Goal: Task Accomplishment & Management: Manage account settings

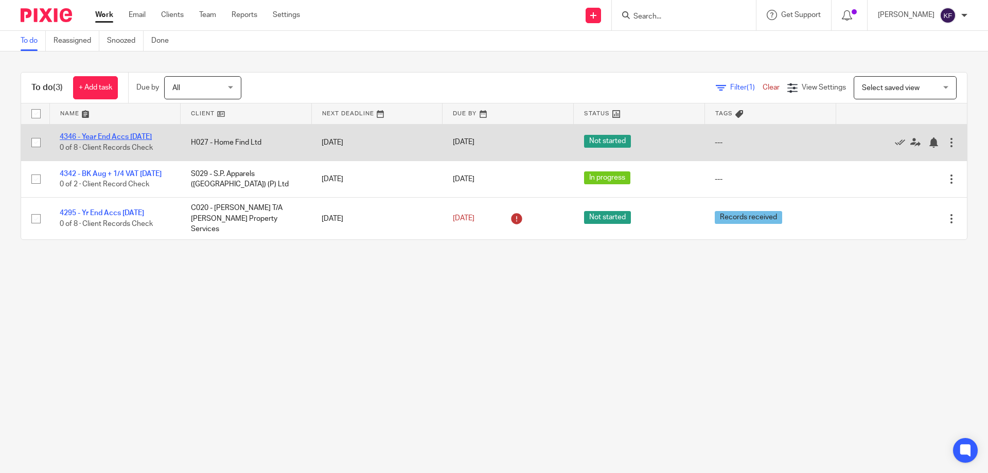
click at [136, 135] on link "4346 - Year End Accs [DATE]" at bounding box center [106, 136] width 92 height 7
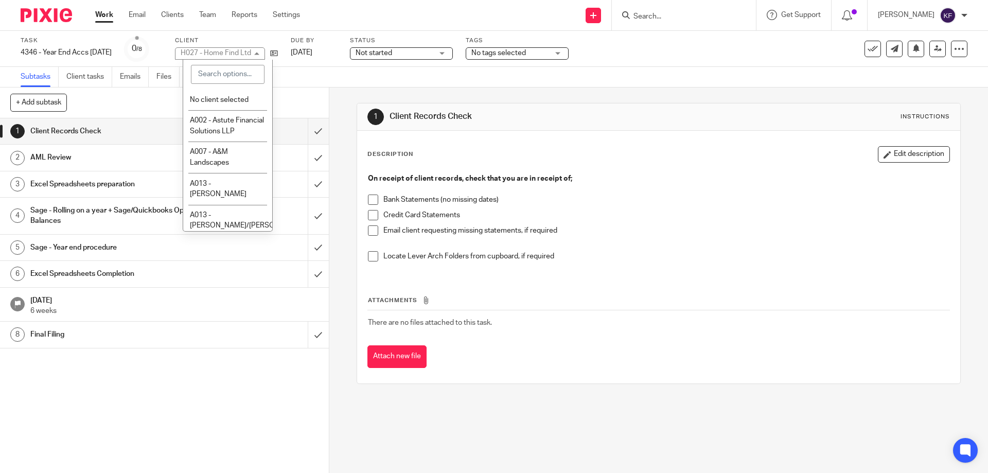
click at [232, 51] on div "H027 - Home Find Ltd" at bounding box center [216, 52] width 70 height 7
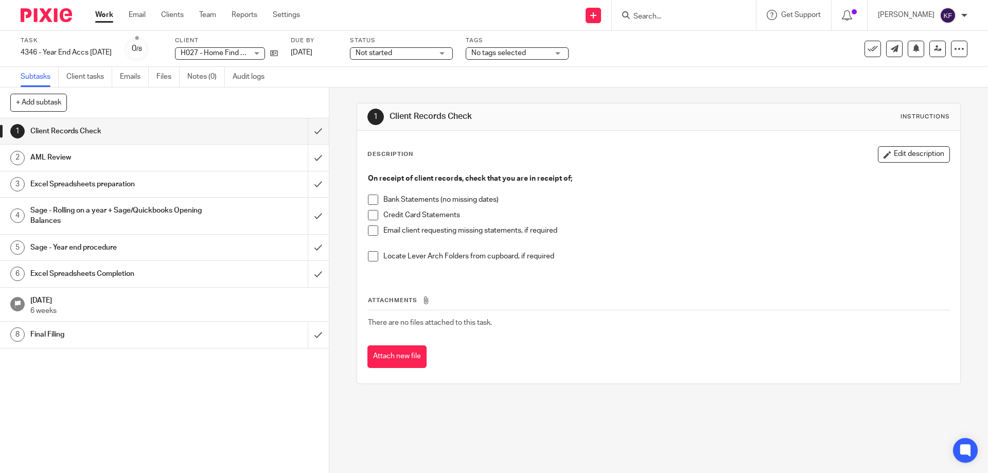
click at [387, 52] on span "Not started" at bounding box center [374, 52] width 37 height 7
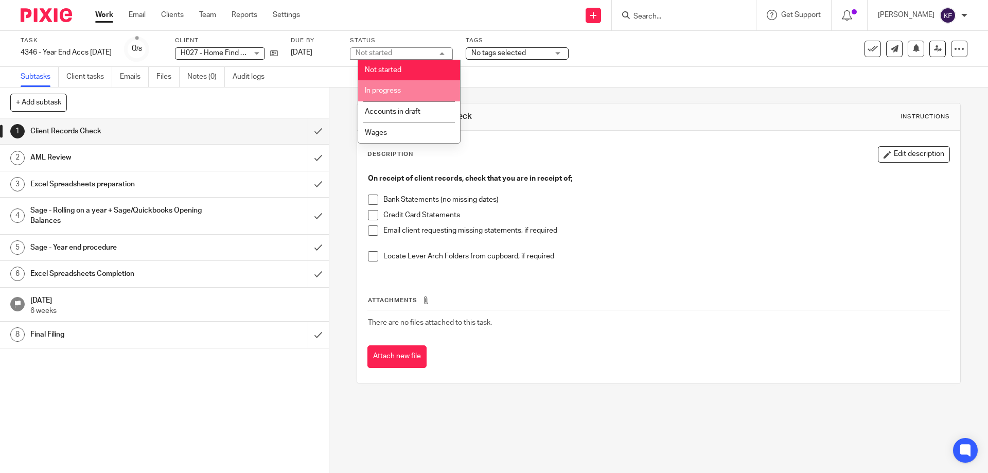
click at [397, 92] on span "In progress" at bounding box center [383, 90] width 36 height 7
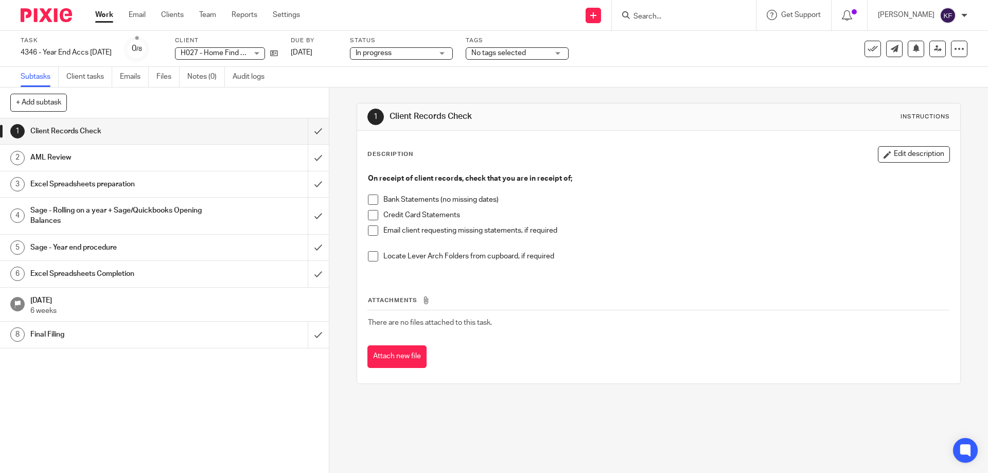
click at [392, 55] on span "In progress" at bounding box center [374, 52] width 36 height 7
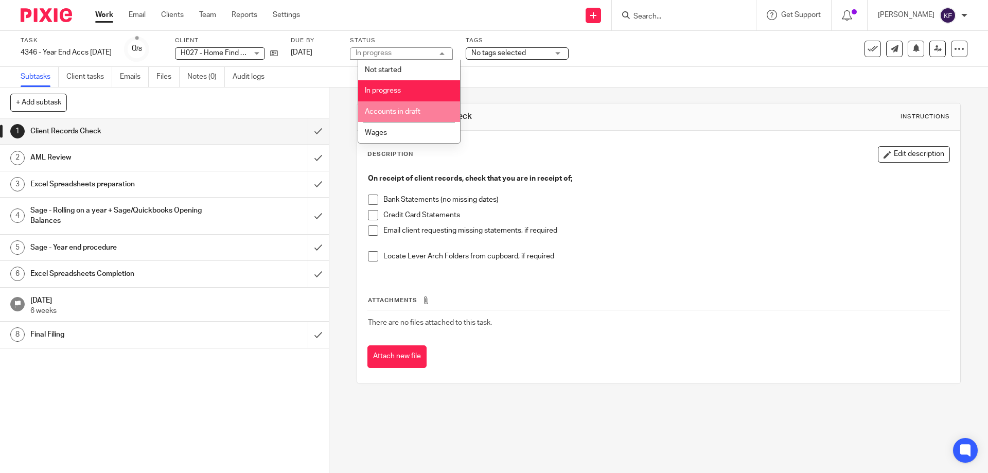
click at [405, 111] on span "Accounts in draft" at bounding box center [393, 111] width 56 height 7
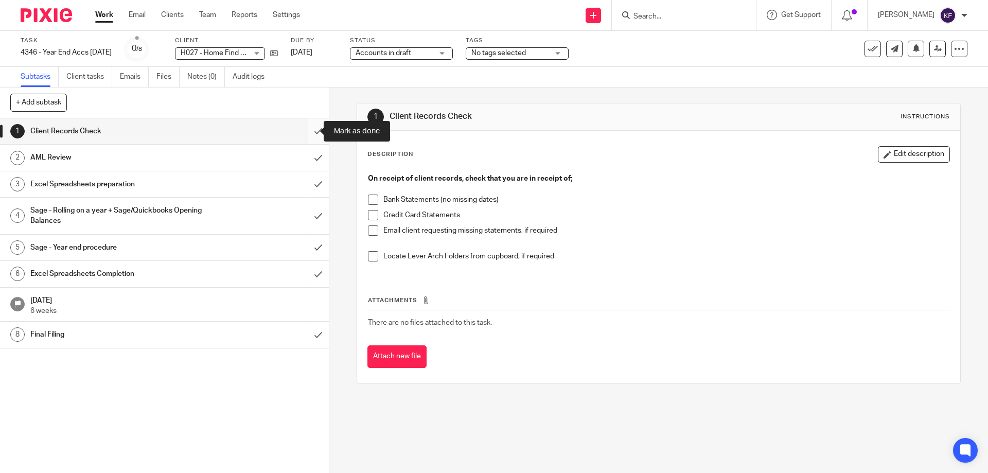
click at [304, 136] on input "submit" at bounding box center [164, 131] width 329 height 26
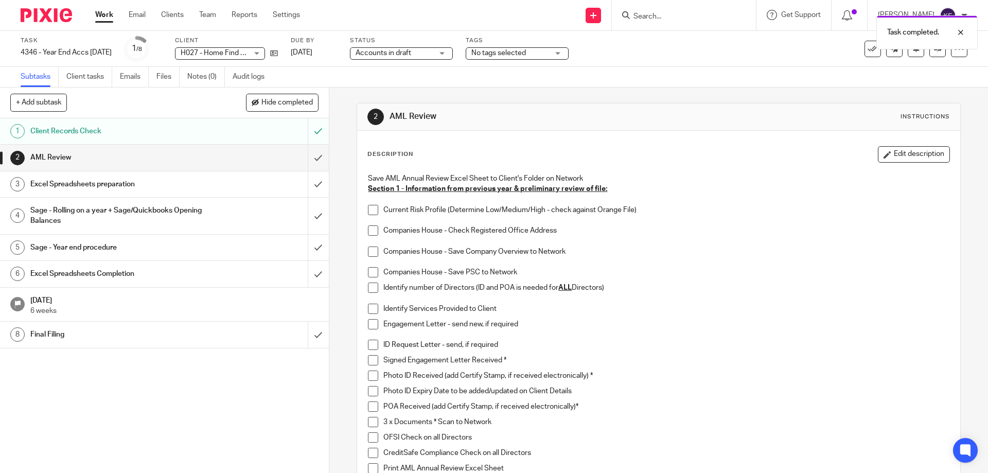
scroll to position [51, 0]
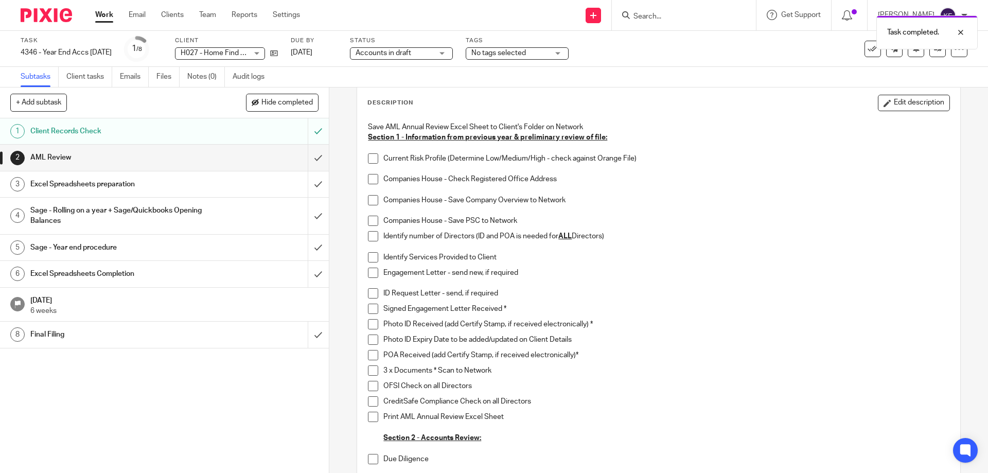
click at [373, 161] on span at bounding box center [373, 158] width 10 height 10
click at [374, 185] on li "Companies House - Check Registered Office Address" at bounding box center [658, 184] width 581 height 21
click at [371, 182] on span at bounding box center [373, 179] width 10 height 10
click at [370, 200] on span at bounding box center [373, 200] width 10 height 10
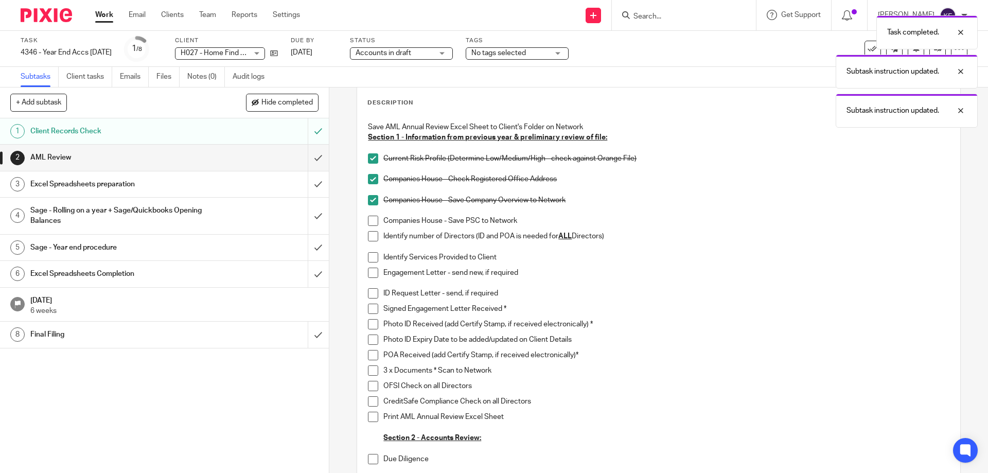
click at [370, 219] on span at bounding box center [373, 221] width 10 height 10
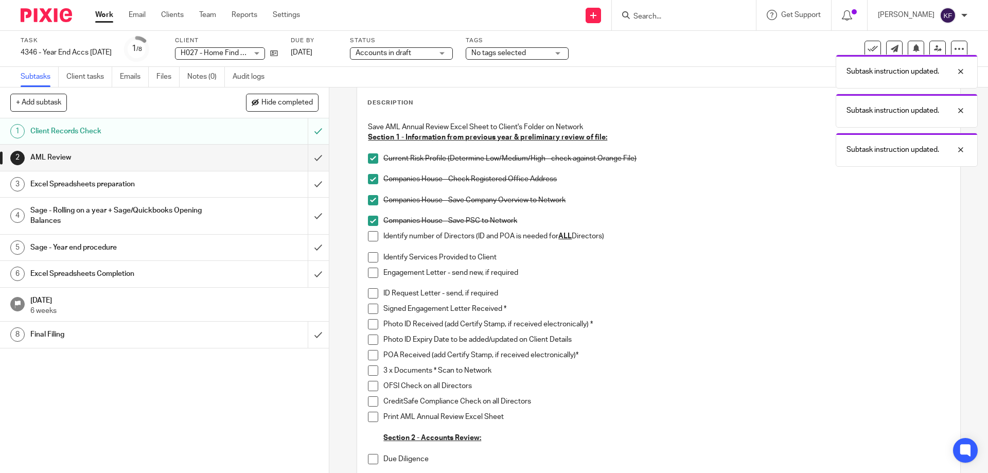
click at [370, 259] on span at bounding box center [373, 257] width 10 height 10
click at [368, 236] on span at bounding box center [373, 236] width 10 height 10
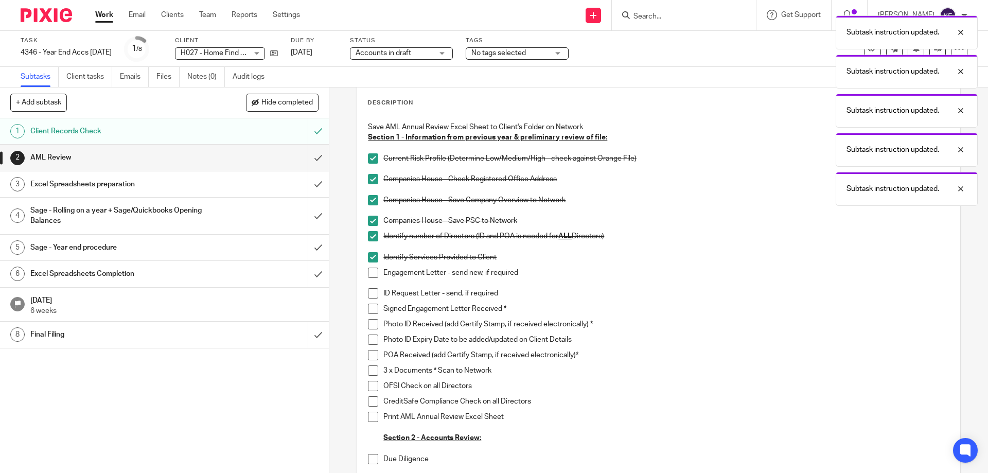
click at [372, 278] on li "Engagement Letter - send new, if required" at bounding box center [658, 278] width 581 height 21
click at [369, 269] on span at bounding box center [373, 273] width 10 height 10
click at [372, 294] on span at bounding box center [373, 293] width 10 height 10
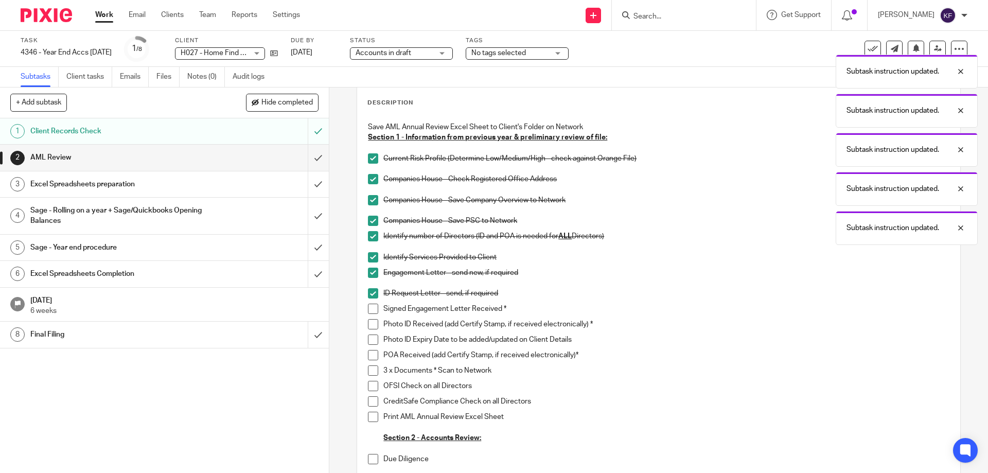
click at [372, 307] on span at bounding box center [373, 309] width 10 height 10
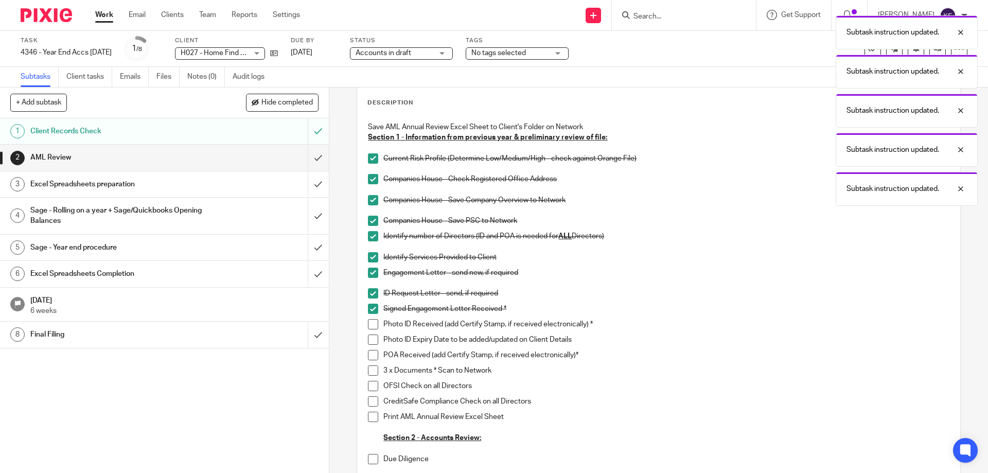
click at [373, 321] on span at bounding box center [373, 324] width 10 height 10
click at [373, 334] on li "Photo ID Received (add Certify Stamp, if received electronically) *" at bounding box center [658, 326] width 581 height 15
click at [372, 341] on span at bounding box center [373, 339] width 10 height 10
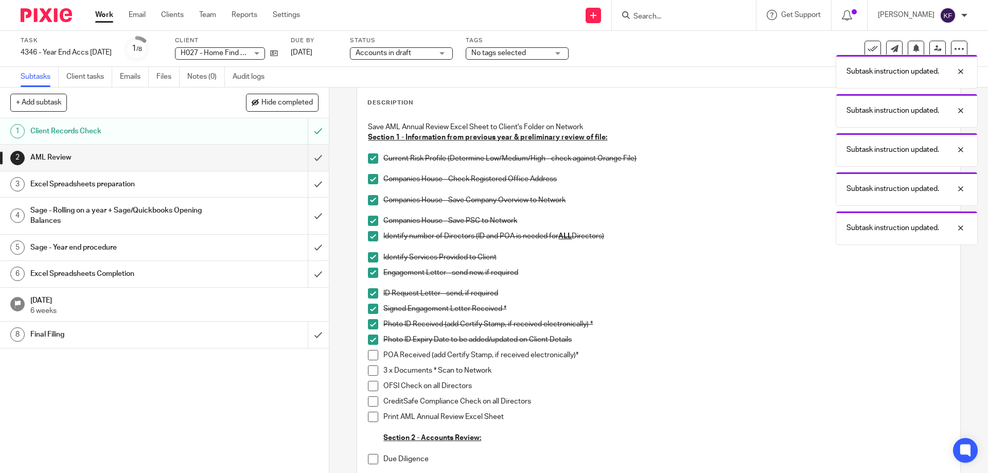
click at [370, 356] on span at bounding box center [373, 355] width 10 height 10
click at [371, 374] on span at bounding box center [373, 370] width 10 height 10
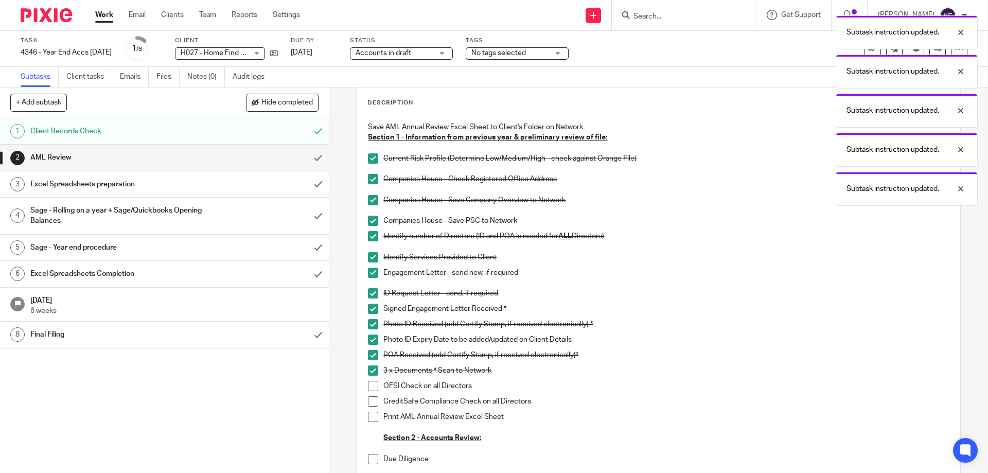
click at [370, 383] on span at bounding box center [373, 386] width 10 height 10
click at [368, 397] on span at bounding box center [373, 401] width 10 height 10
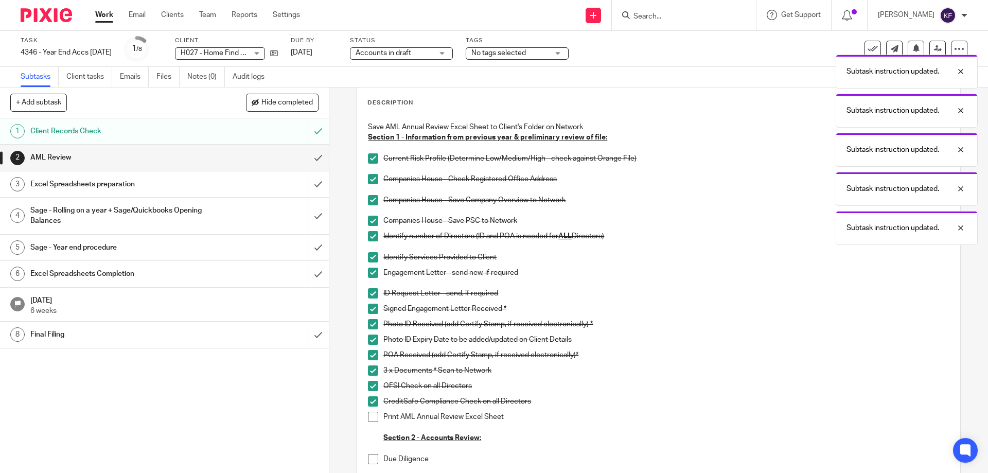
click at [369, 413] on span at bounding box center [373, 417] width 10 height 10
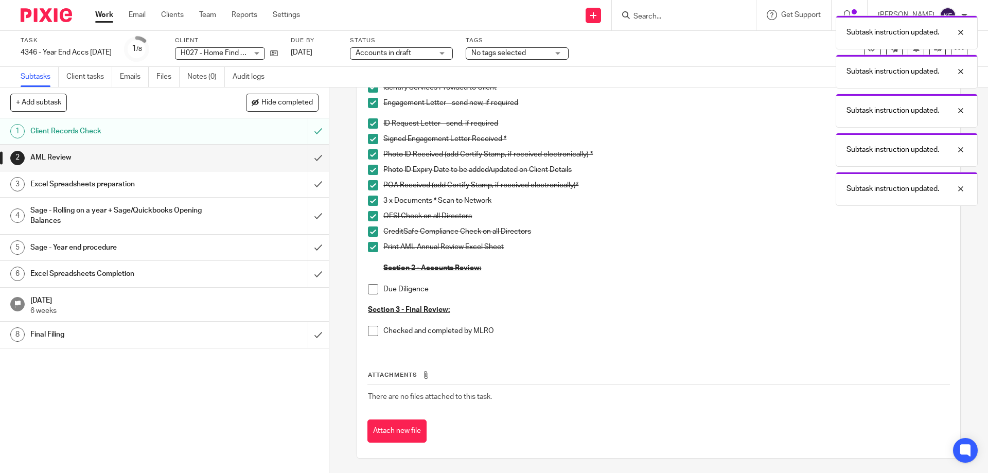
scroll to position [222, 0]
click at [369, 286] on span at bounding box center [373, 288] width 10 height 10
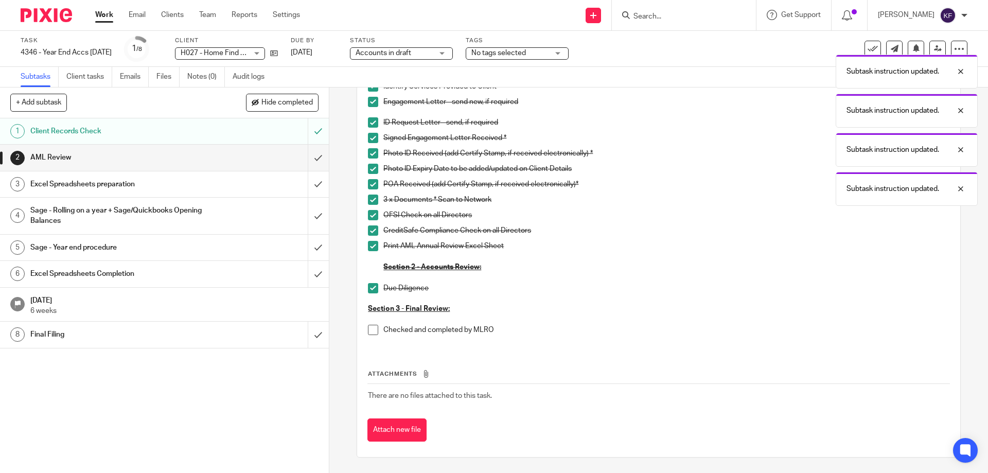
click at [194, 182] on h1 "Excel Spreadsheets preparation" at bounding box center [119, 183] width 178 height 15
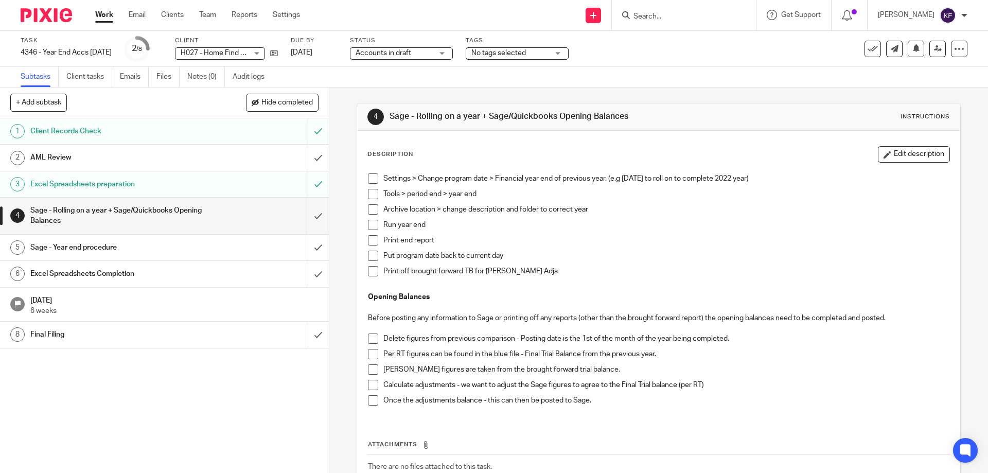
click at [309, 224] on input "submit" at bounding box center [164, 216] width 329 height 37
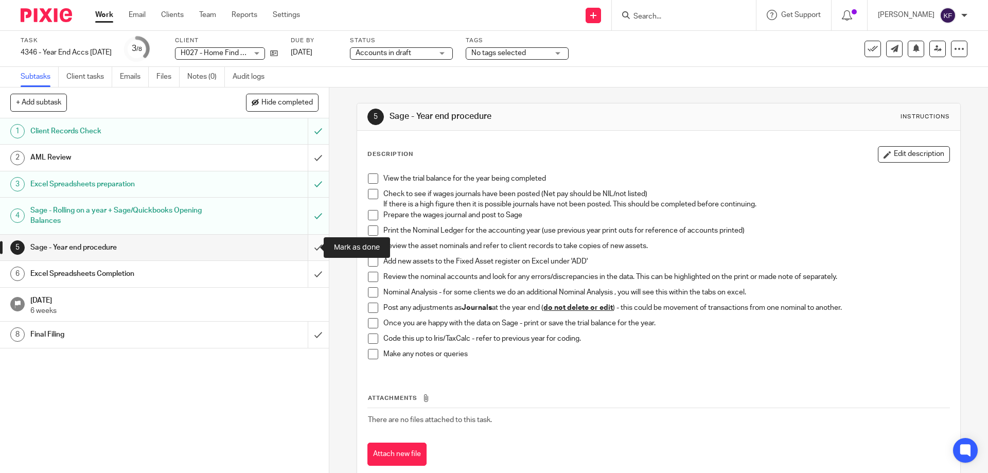
click at [298, 246] on input "submit" at bounding box center [164, 248] width 329 height 26
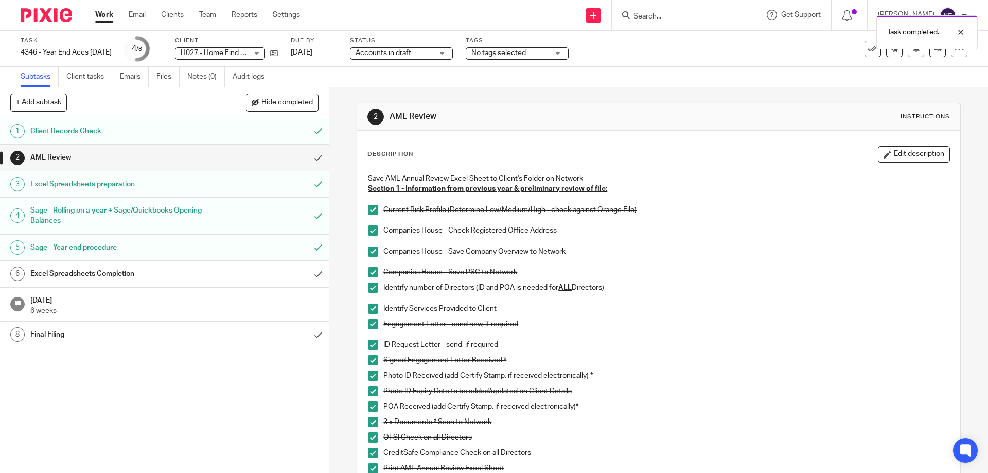
click at [238, 278] on div "Excel Spreadsheets Completion" at bounding box center [163, 273] width 267 height 15
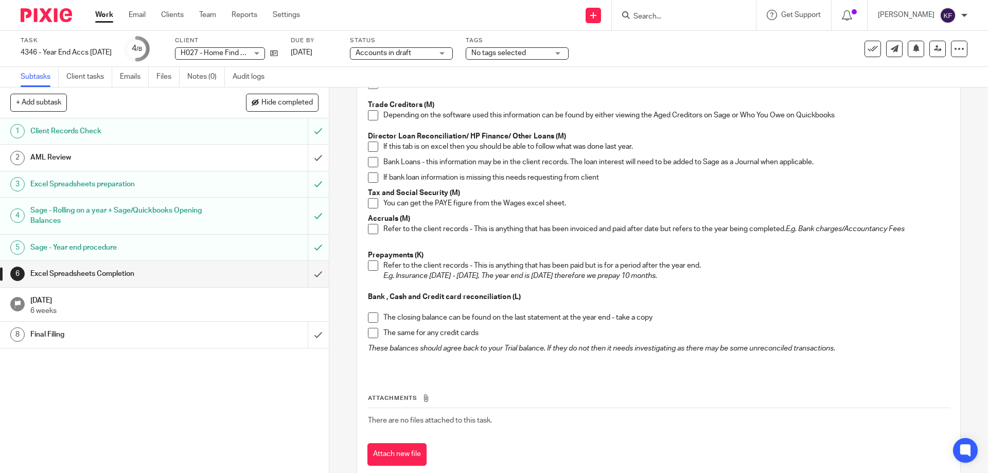
scroll to position [217, 0]
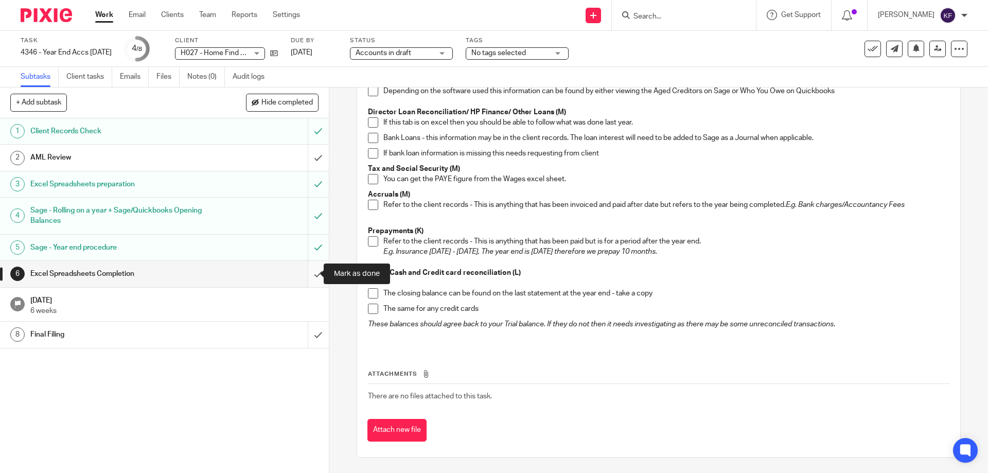
click at [310, 276] on input "submit" at bounding box center [164, 274] width 329 height 26
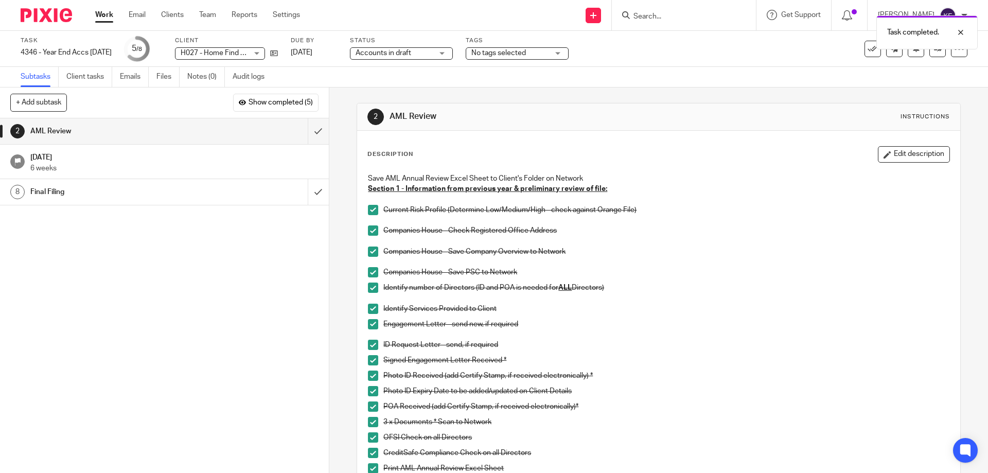
click at [260, 293] on div "1 Client Records Check 2 AML Review 3 Excel Spreadsheets preparation 4 Sage - R…" at bounding box center [164, 295] width 329 height 355
click at [31, 14] on img at bounding box center [46, 15] width 51 height 14
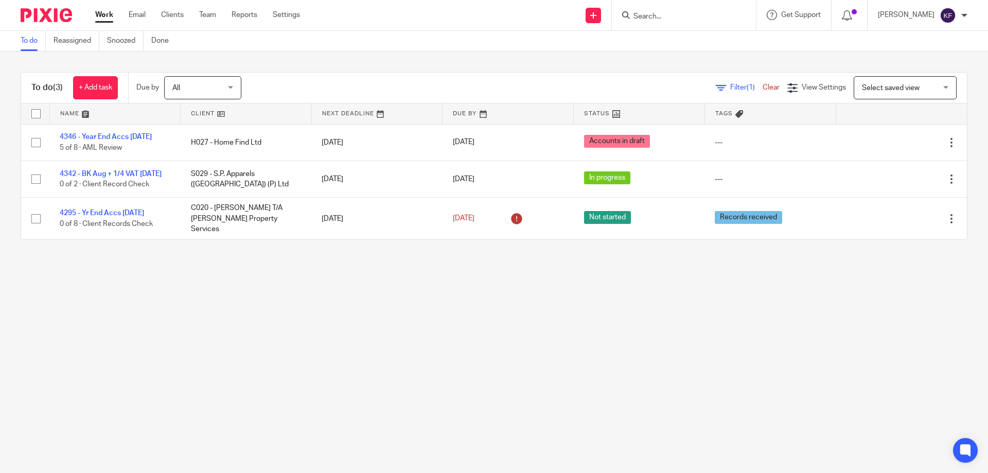
drag, startPoint x: 494, startPoint y: 322, endPoint x: 264, endPoint y: 115, distance: 309.7
click at [494, 321] on main "To do Reassigned Snoozed Done To do (3) + Add task Due by All All [DATE] [DATE]…" at bounding box center [494, 236] width 988 height 473
click at [632, 17] on input "Search" at bounding box center [678, 16] width 93 height 9
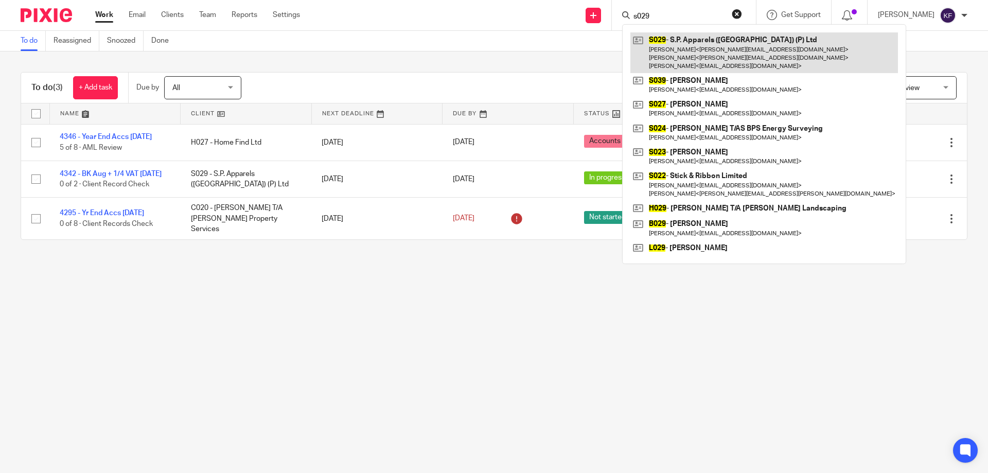
type input "s029"
click at [670, 46] on link at bounding box center [764, 52] width 268 height 41
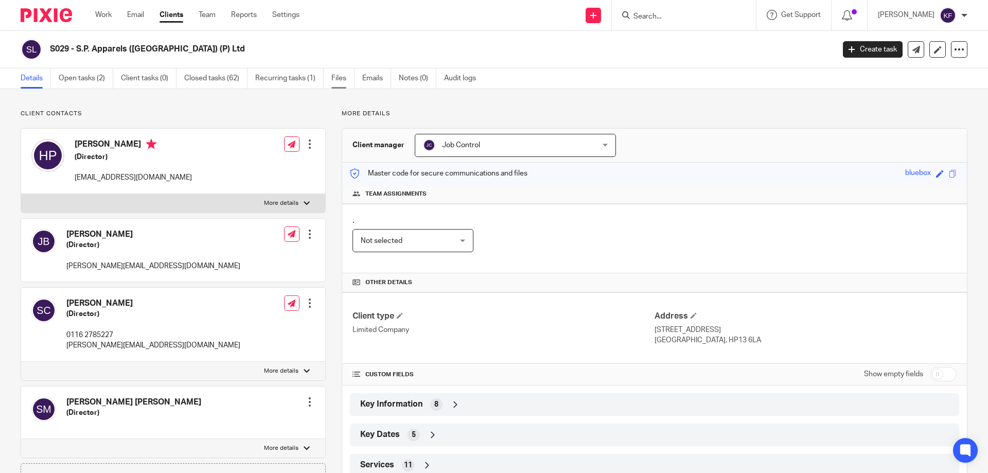
click at [340, 80] on link "Files" at bounding box center [342, 78] width 23 height 20
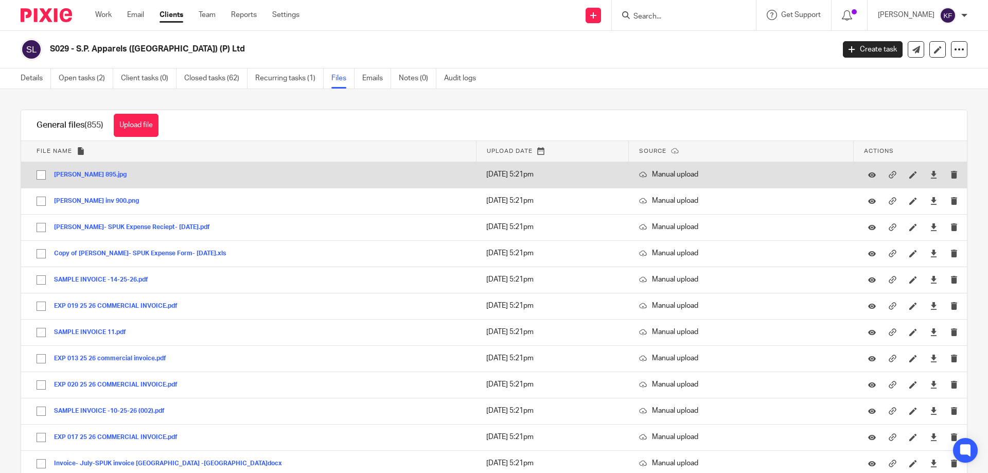
drag, startPoint x: 41, startPoint y: 176, endPoint x: 41, endPoint y: 196, distance: 20.1
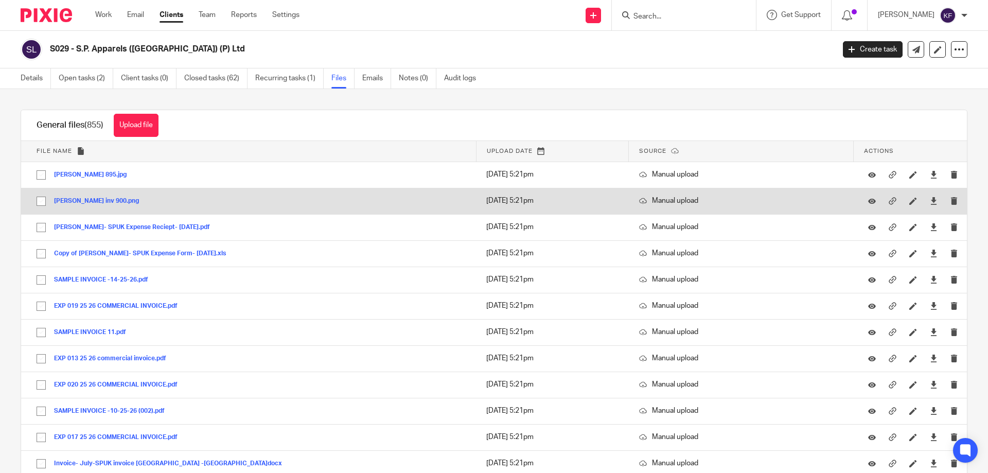
click at [41, 176] on input "checkbox" at bounding box center [41, 175] width 20 height 20
checkbox input "true"
click at [41, 200] on input "checkbox" at bounding box center [41, 201] width 20 height 20
checkbox input "true"
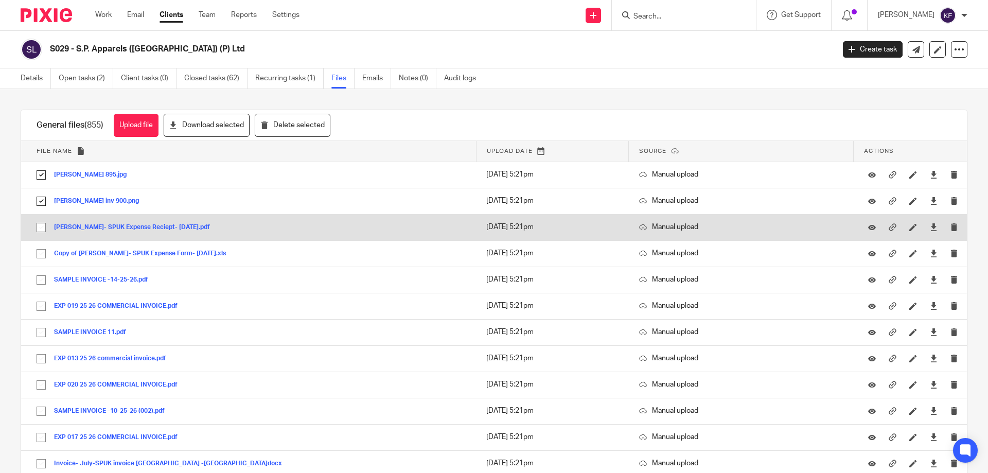
click at [39, 227] on input "checkbox" at bounding box center [41, 228] width 20 height 20
checkbox input "true"
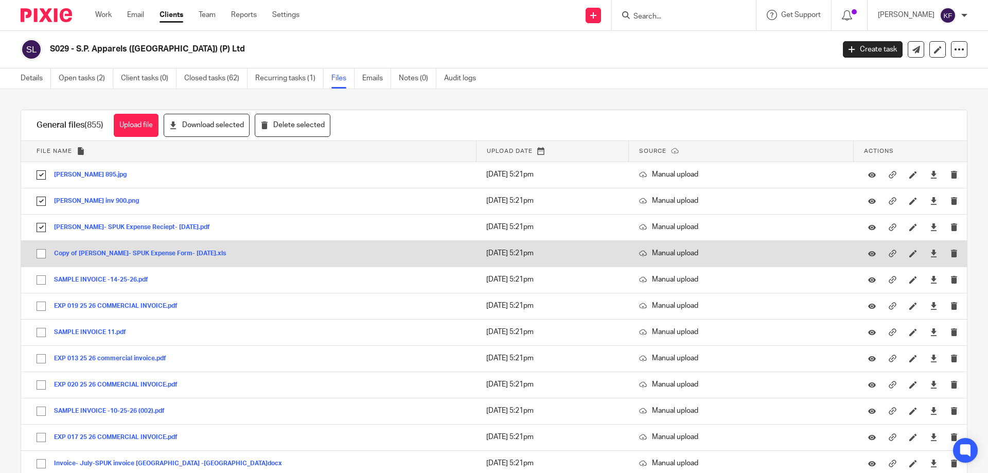
click at [40, 253] on input "checkbox" at bounding box center [41, 254] width 20 height 20
checkbox input "true"
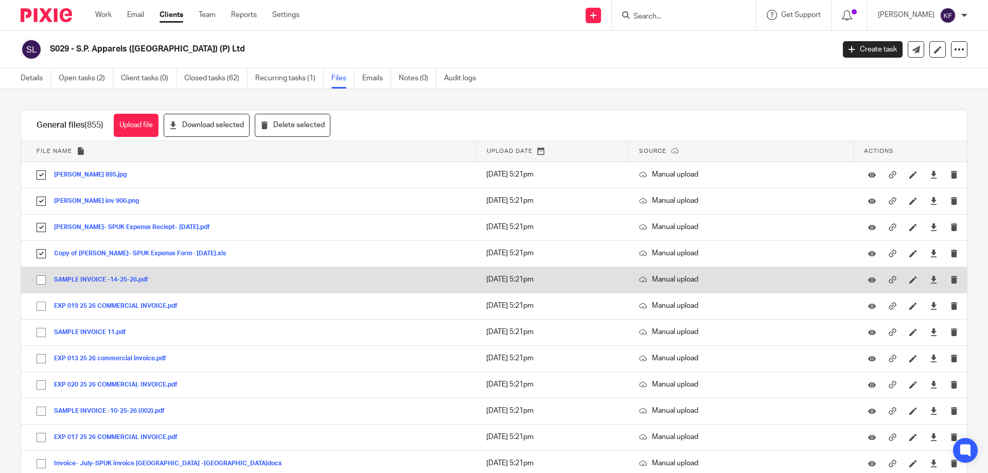
click at [40, 281] on input "checkbox" at bounding box center [41, 280] width 20 height 20
checkbox input "true"
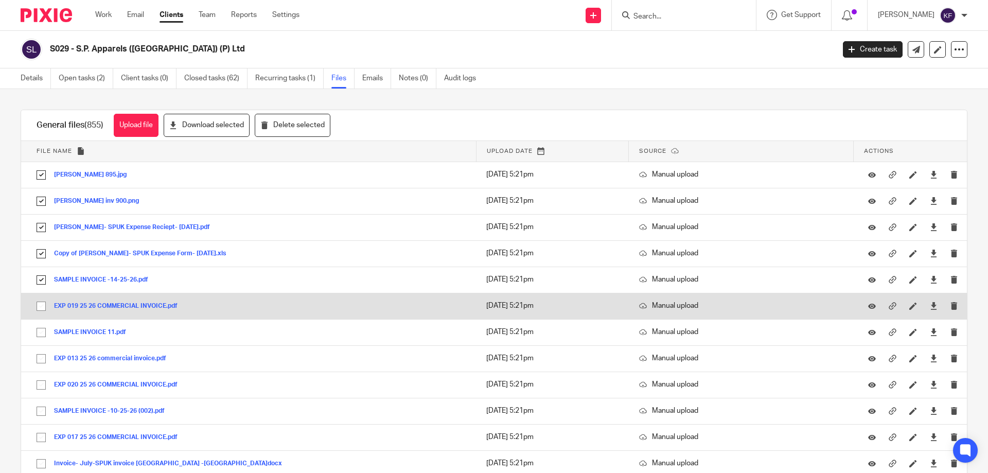
click at [41, 308] on input "checkbox" at bounding box center [41, 306] width 20 height 20
checkbox input "true"
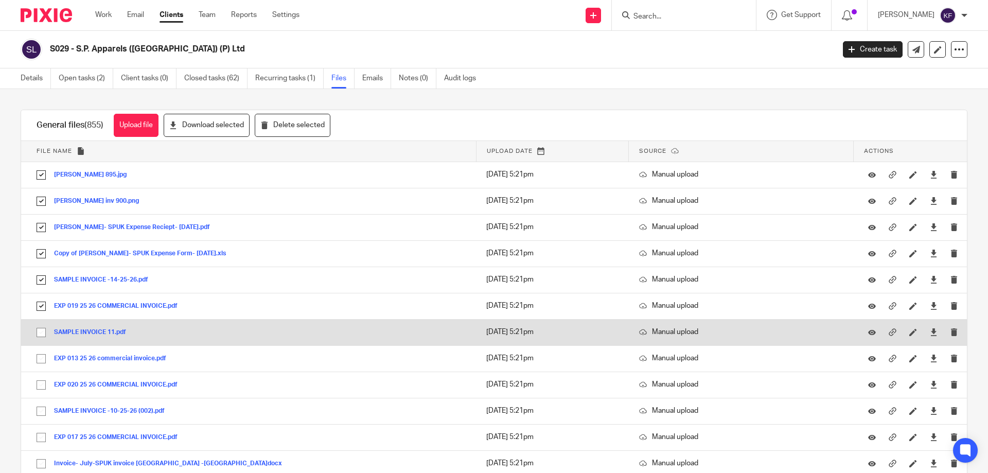
click at [39, 333] on input "checkbox" at bounding box center [41, 333] width 20 height 20
checkbox input "true"
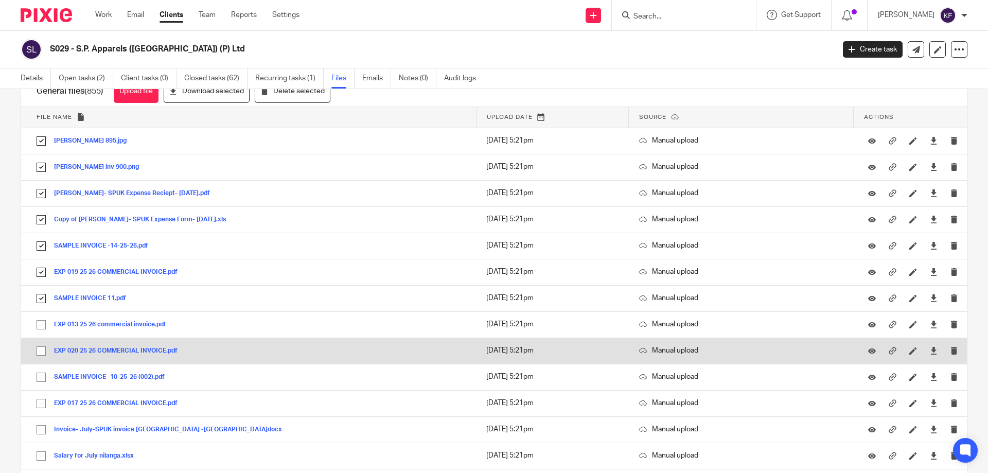
scroll to position [51, 0]
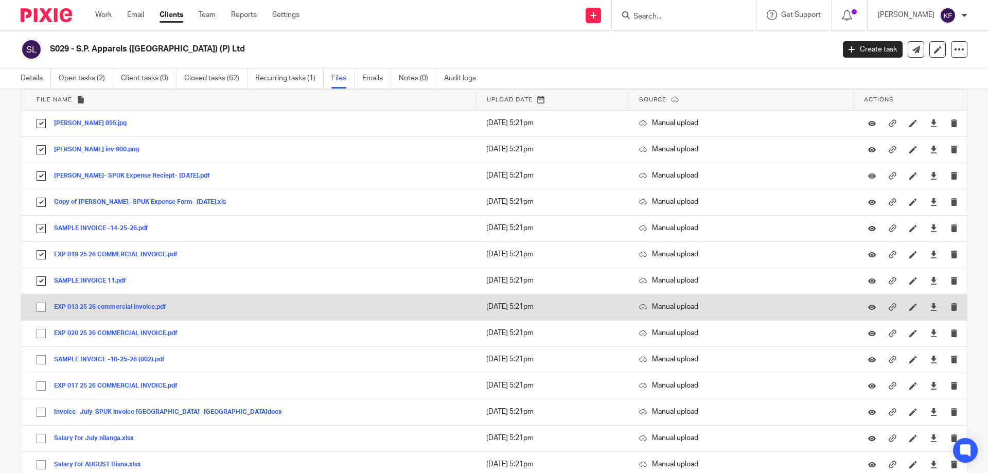
click at [39, 307] on input "checkbox" at bounding box center [41, 307] width 20 height 20
checkbox input "true"
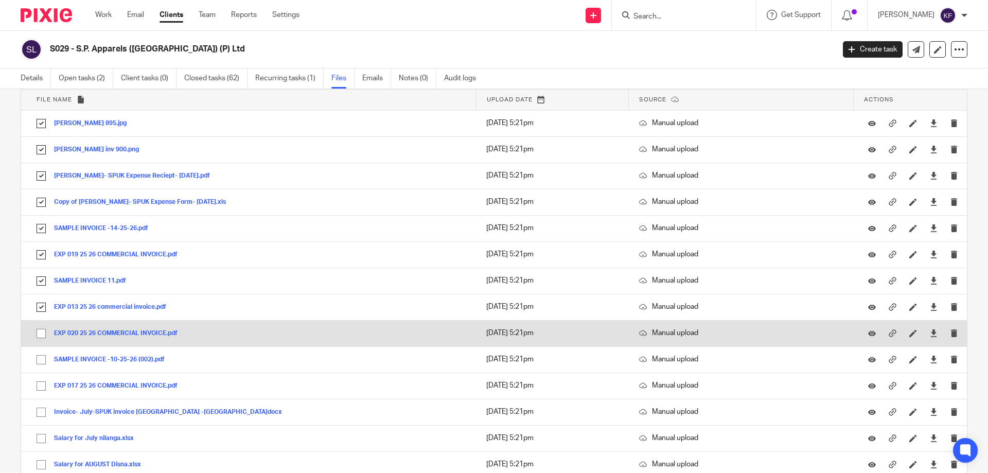
click at [42, 333] on input "checkbox" at bounding box center [41, 334] width 20 height 20
checkbox input "true"
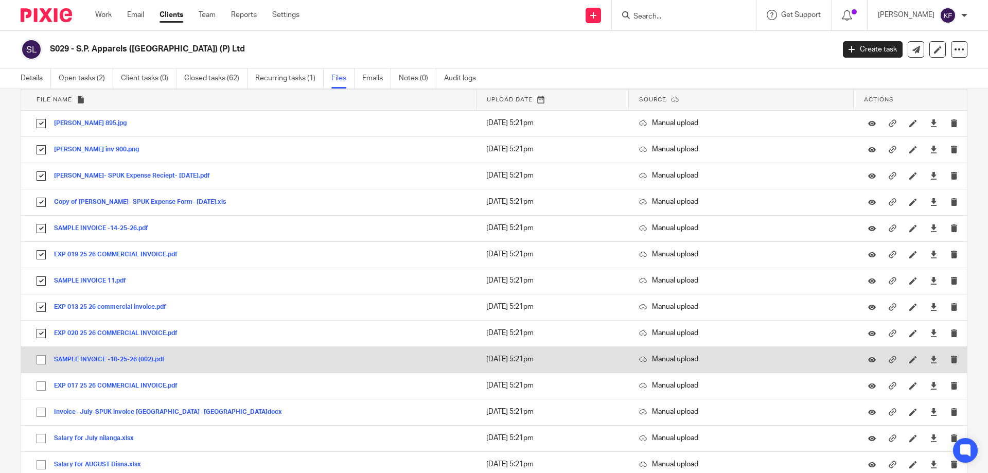
click at [43, 360] on input "checkbox" at bounding box center [41, 360] width 20 height 20
checkbox input "true"
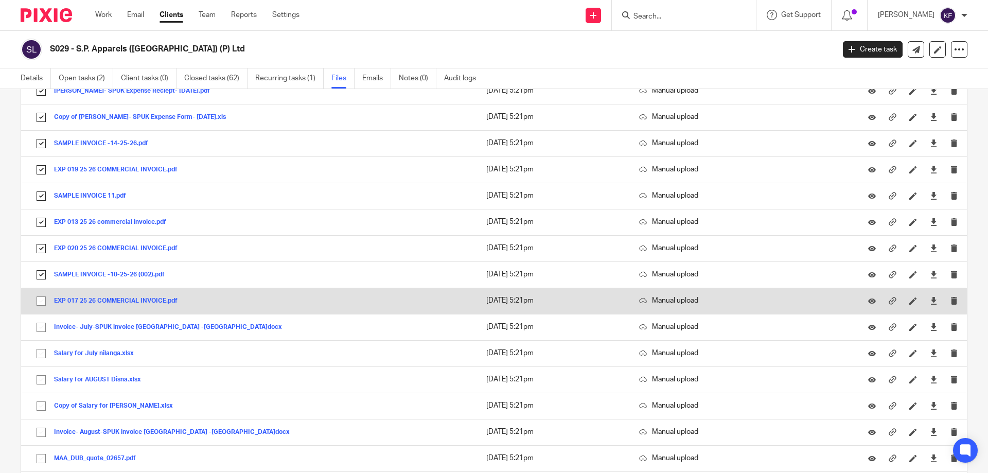
scroll to position [154, 0]
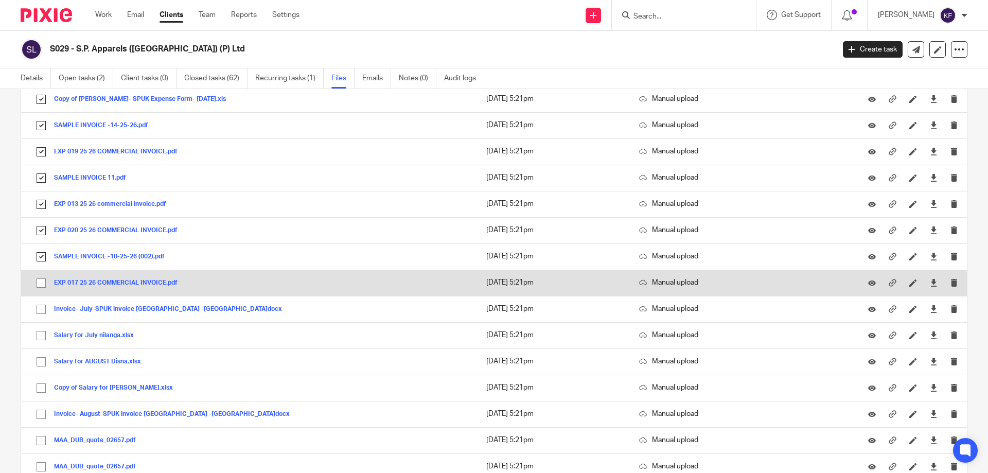
click at [44, 286] on input "checkbox" at bounding box center [41, 283] width 20 height 20
checkbox input "true"
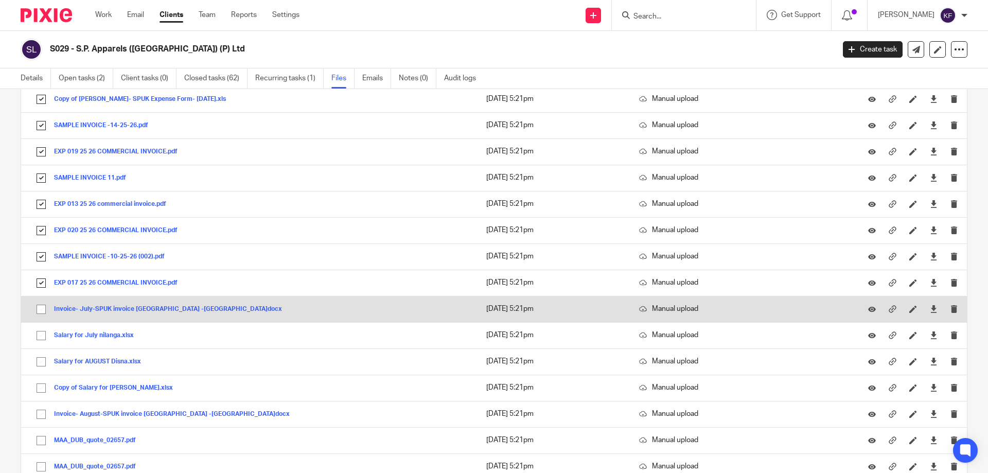
click at [43, 306] on input "checkbox" at bounding box center [41, 309] width 20 height 20
checkbox input "true"
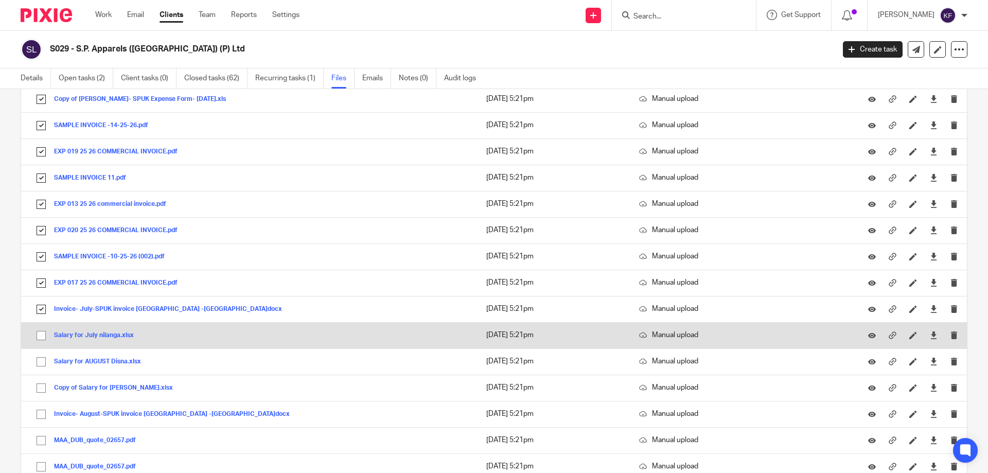
click at [42, 333] on input "checkbox" at bounding box center [41, 336] width 20 height 20
checkbox input "true"
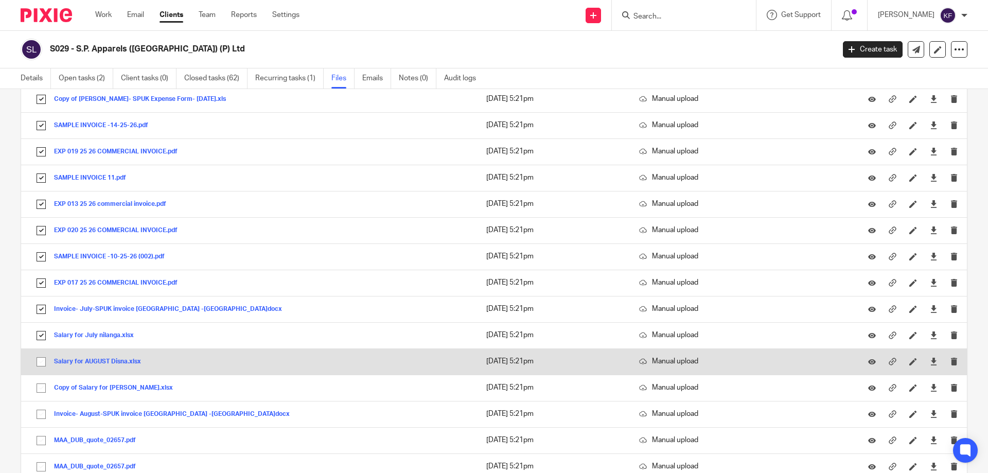
click at [43, 361] on input "checkbox" at bounding box center [41, 362] width 20 height 20
checkbox input "true"
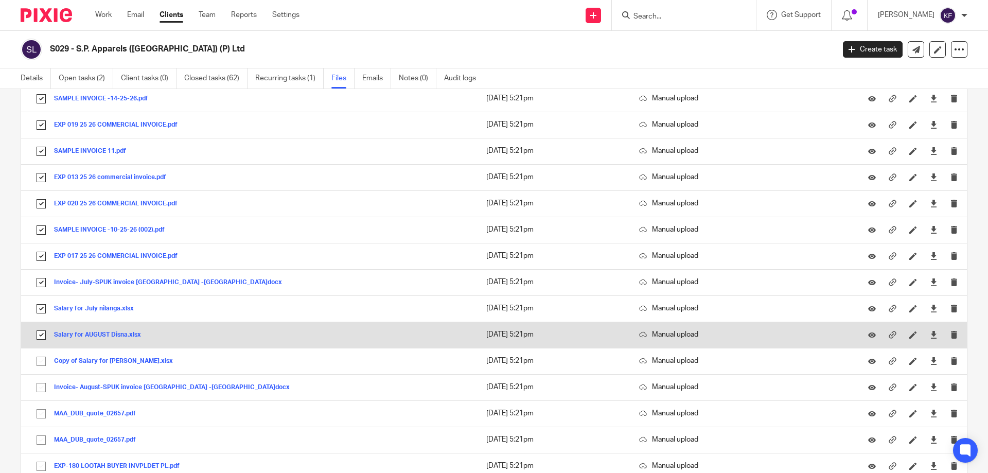
scroll to position [206, 0]
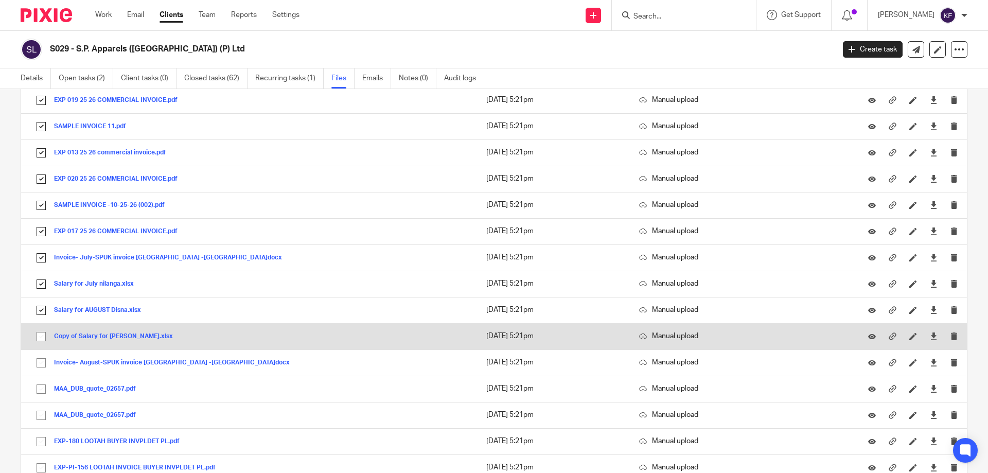
click at [42, 339] on input "checkbox" at bounding box center [41, 337] width 20 height 20
checkbox input "true"
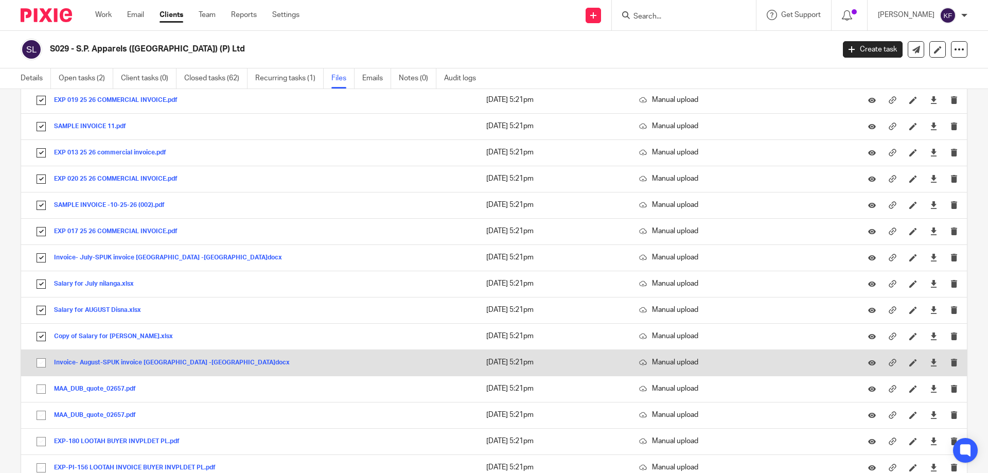
click at [41, 366] on input "checkbox" at bounding box center [41, 363] width 20 height 20
checkbox input "true"
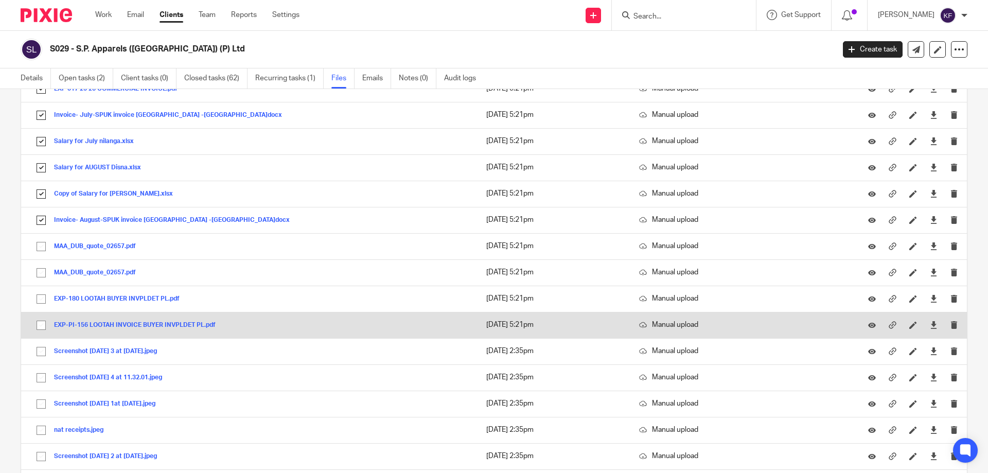
scroll to position [360, 0]
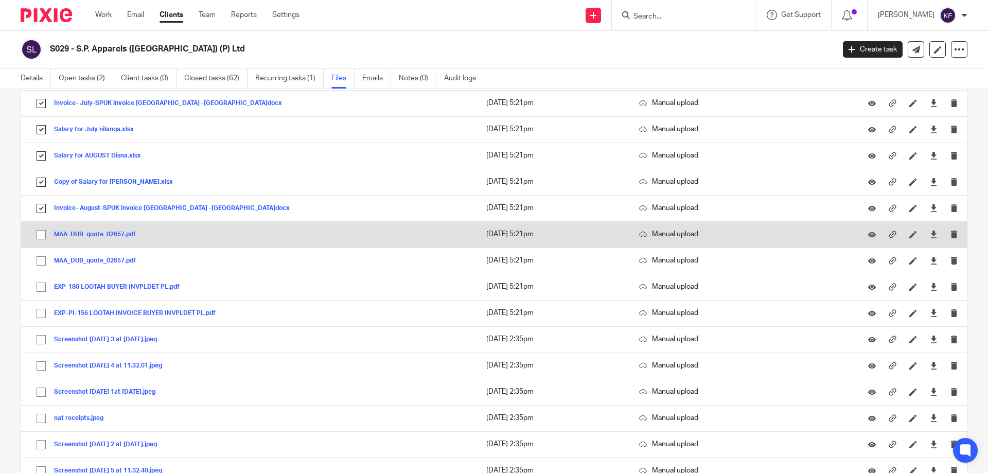
click at [41, 232] on input "checkbox" at bounding box center [41, 235] width 20 height 20
checkbox input "true"
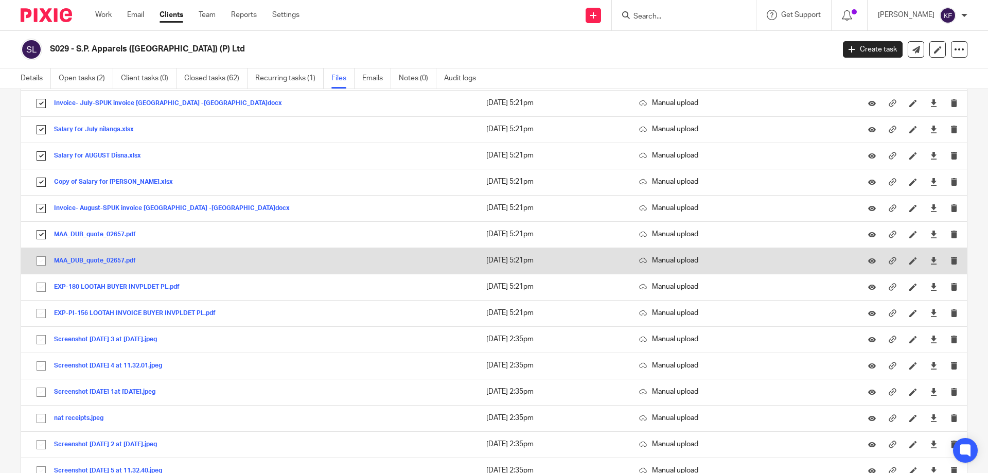
click at [40, 260] on input "checkbox" at bounding box center [41, 261] width 20 height 20
checkbox input "true"
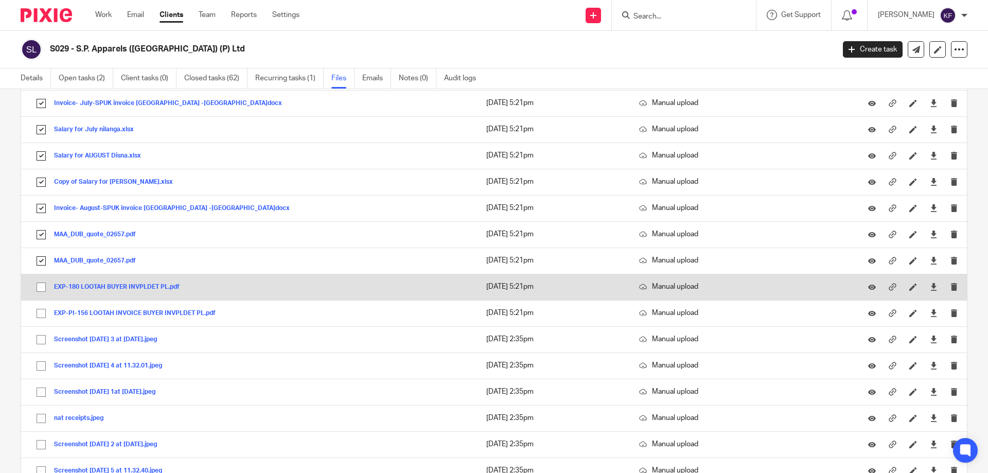
click at [42, 289] on input "checkbox" at bounding box center [41, 287] width 20 height 20
checkbox input "true"
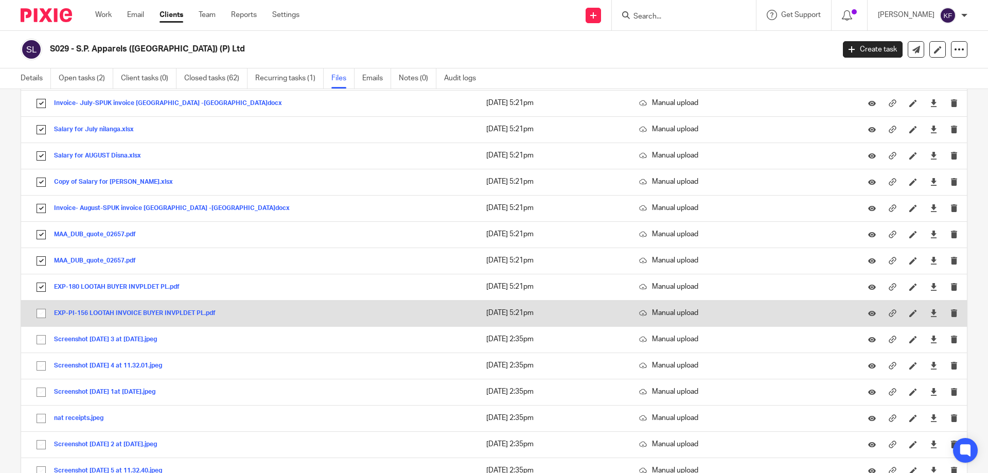
click at [42, 315] on input "checkbox" at bounding box center [41, 314] width 20 height 20
checkbox input "true"
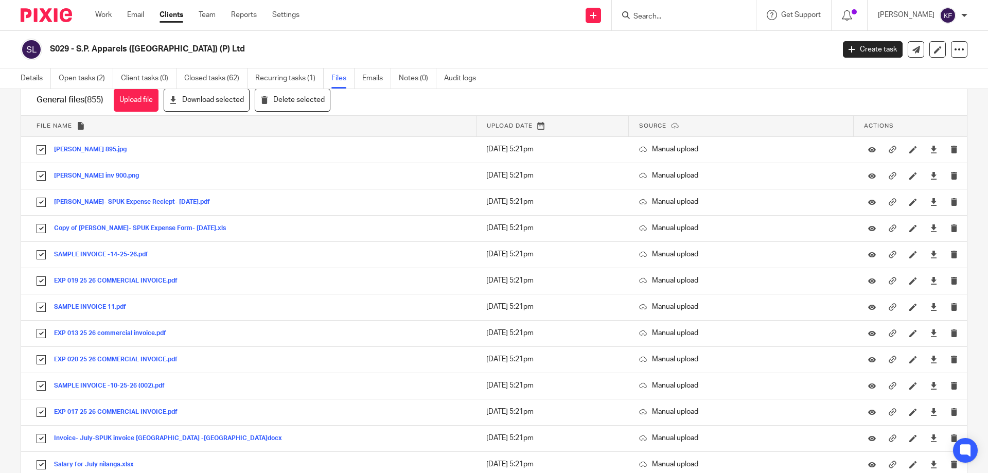
scroll to position [0, 0]
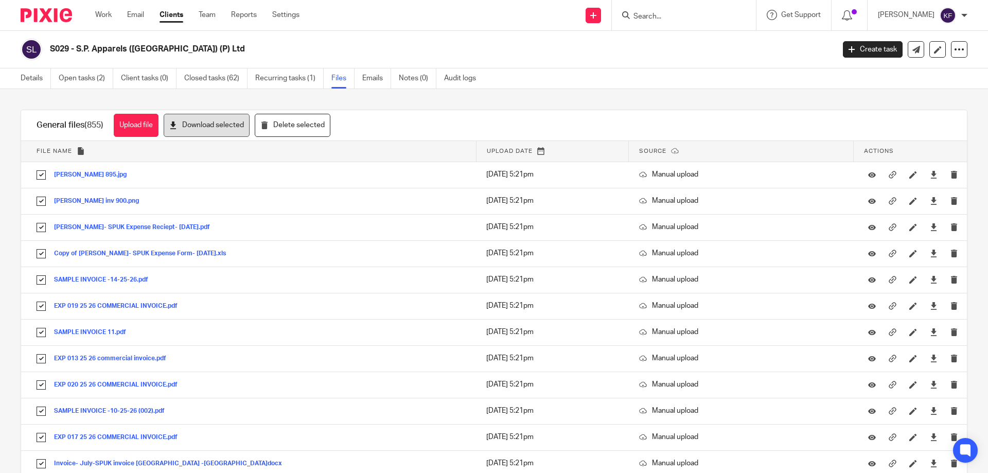
click at [220, 129] on button "Download selected" at bounding box center [207, 125] width 86 height 23
click at [40, 14] on img at bounding box center [46, 15] width 51 height 14
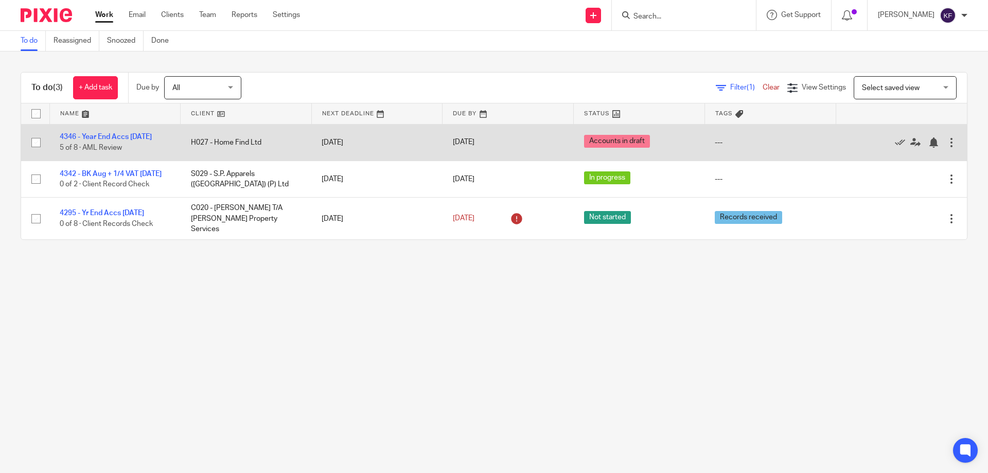
click at [35, 144] on input "checkbox" at bounding box center [36, 143] width 20 height 20
checkbox input "true"
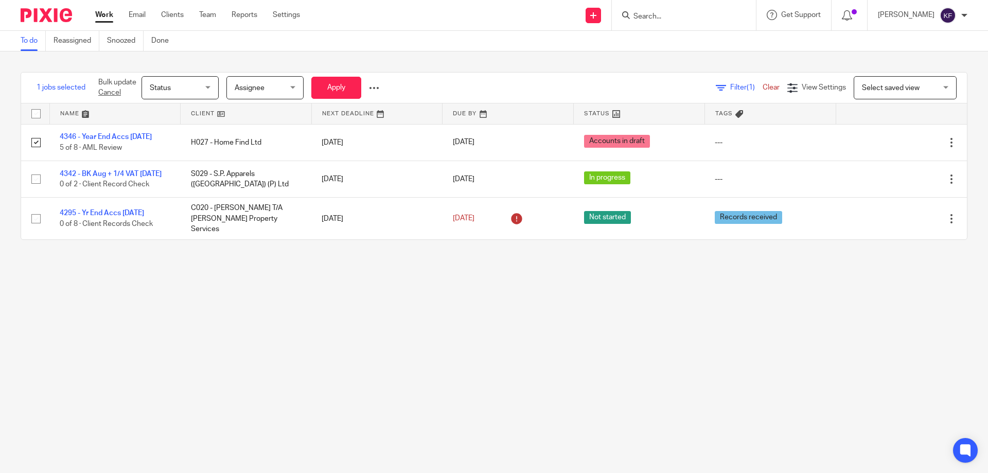
click at [372, 84] on div at bounding box center [374, 88] width 10 height 10
click at [373, 113] on span "Update Tags" at bounding box center [358, 110] width 39 height 7
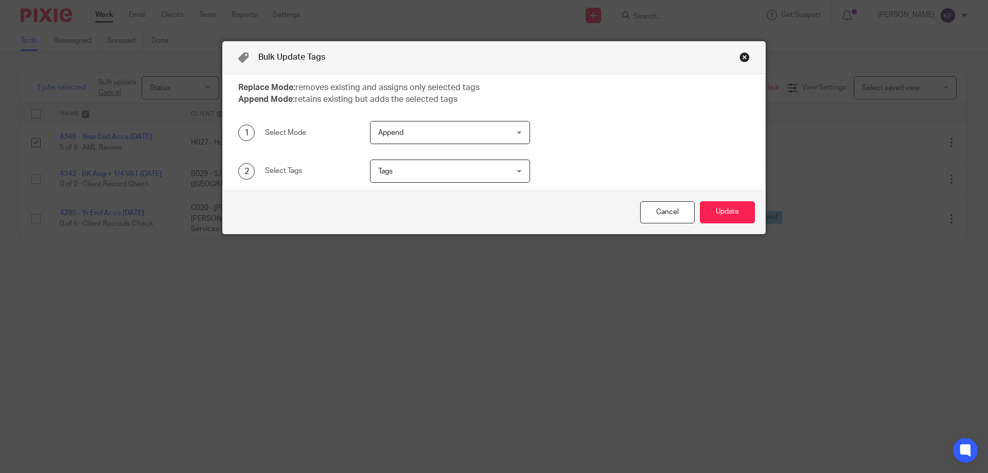
click at [418, 130] on span "Append" at bounding box center [438, 132] width 121 height 22
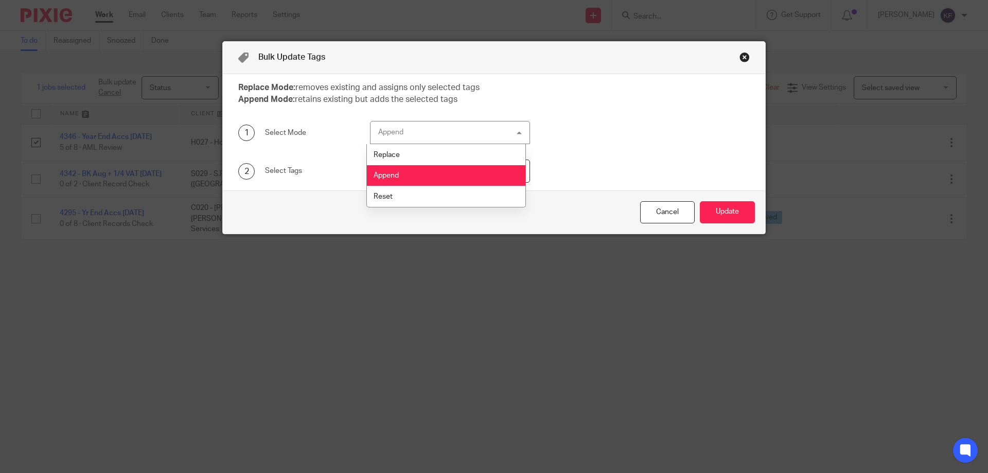
click at [420, 130] on div "Append Append" at bounding box center [450, 132] width 160 height 23
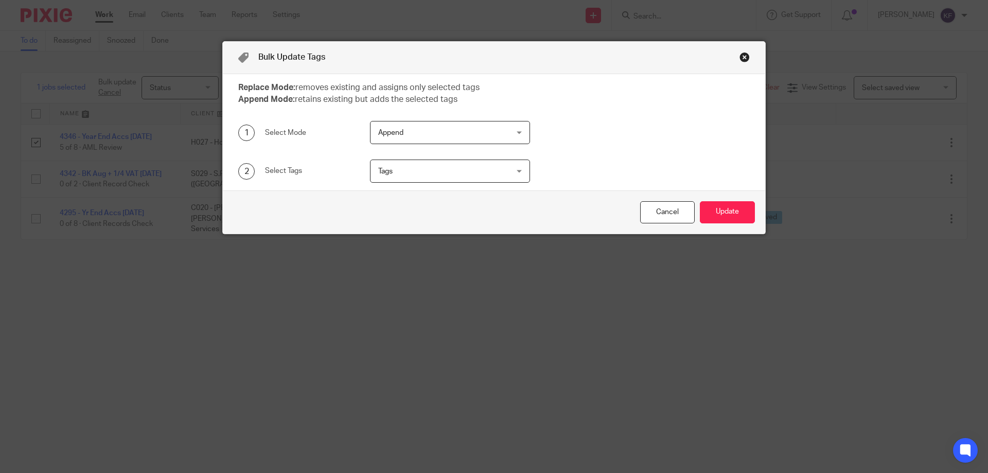
click at [421, 166] on span "Tags" at bounding box center [438, 171] width 121 height 22
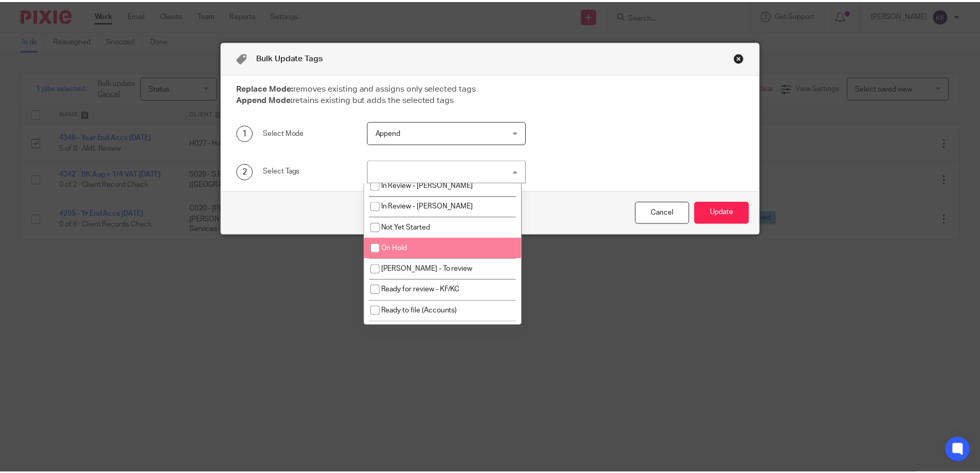
scroll to position [206, 0]
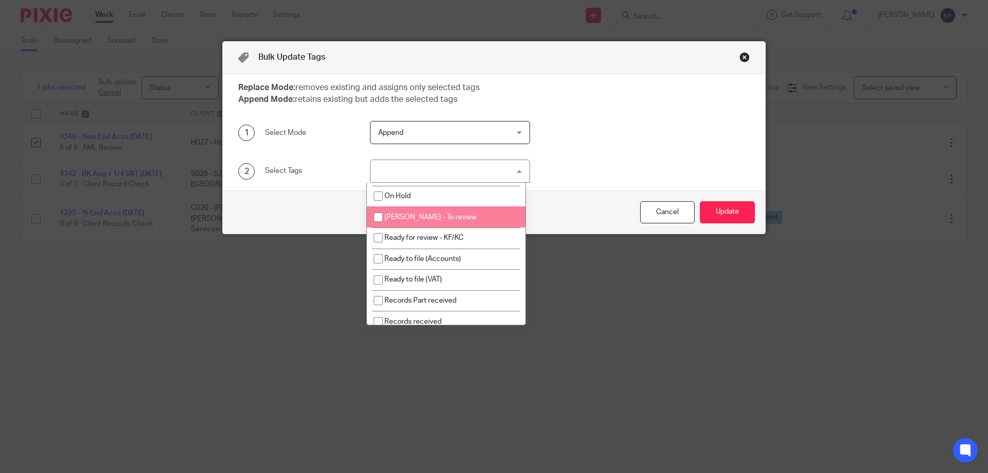
click at [482, 212] on li "[PERSON_NAME] - To review" at bounding box center [446, 216] width 159 height 21
checkbox input "true"
click at [671, 160] on div "2 Select Tags Rachael Thacker - To review Accounts - In Draft AML Review requir…" at bounding box center [485, 171] width 527 height 23
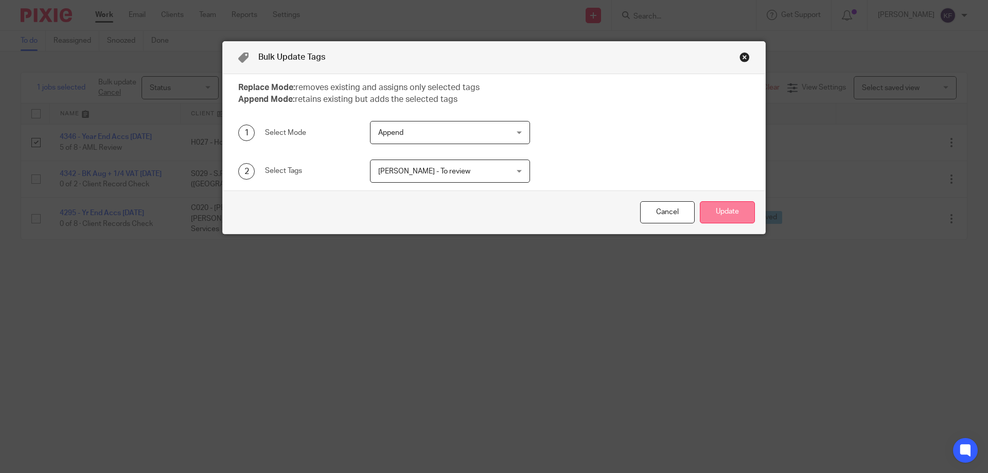
click at [732, 217] on button "Update" at bounding box center [727, 212] width 55 height 22
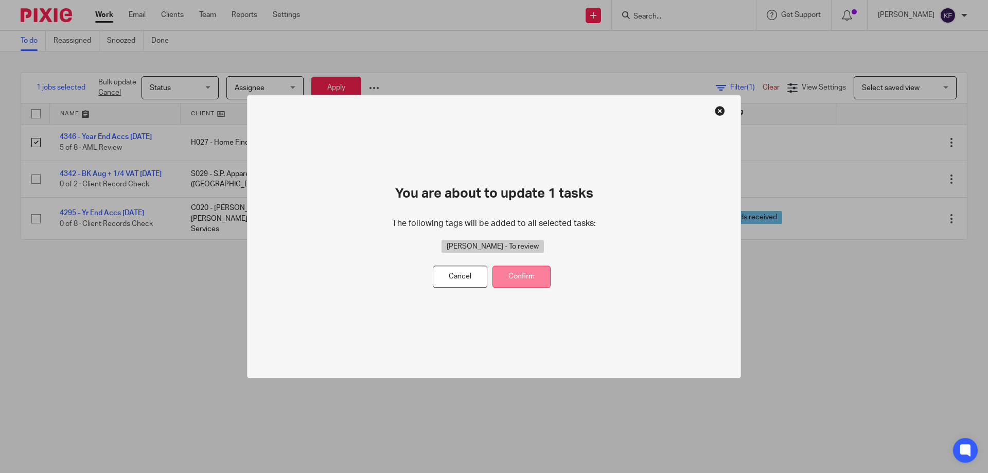
click at [530, 272] on button "Confirm" at bounding box center [521, 277] width 58 height 22
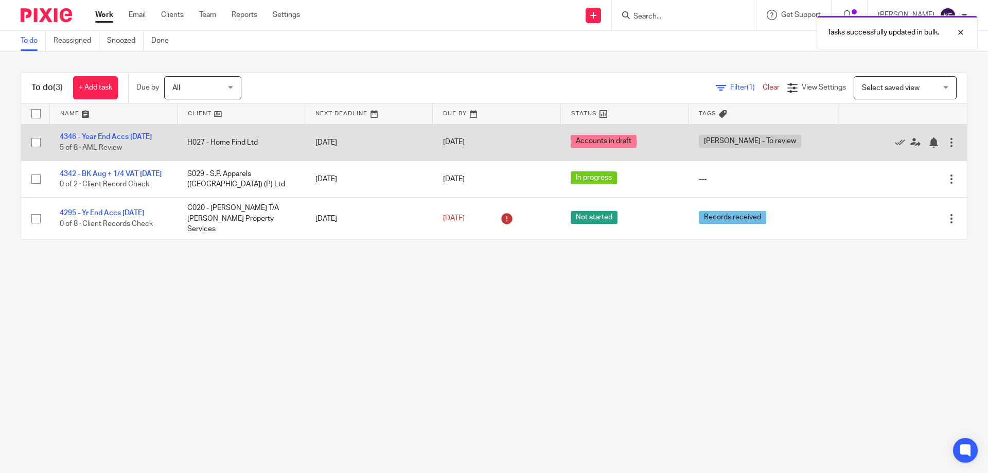
click at [37, 144] on input "checkbox" at bounding box center [36, 143] width 20 height 20
checkbox input "true"
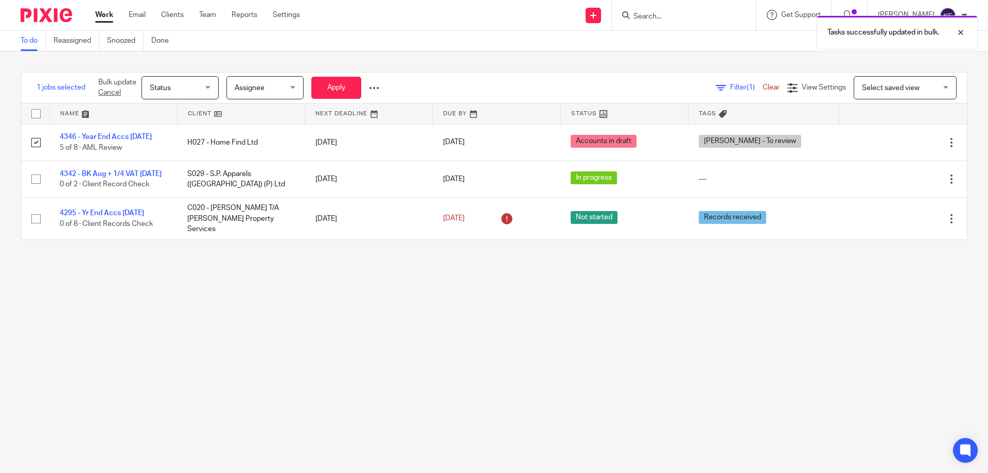
click at [270, 89] on span "Assignee" at bounding box center [262, 88] width 55 height 22
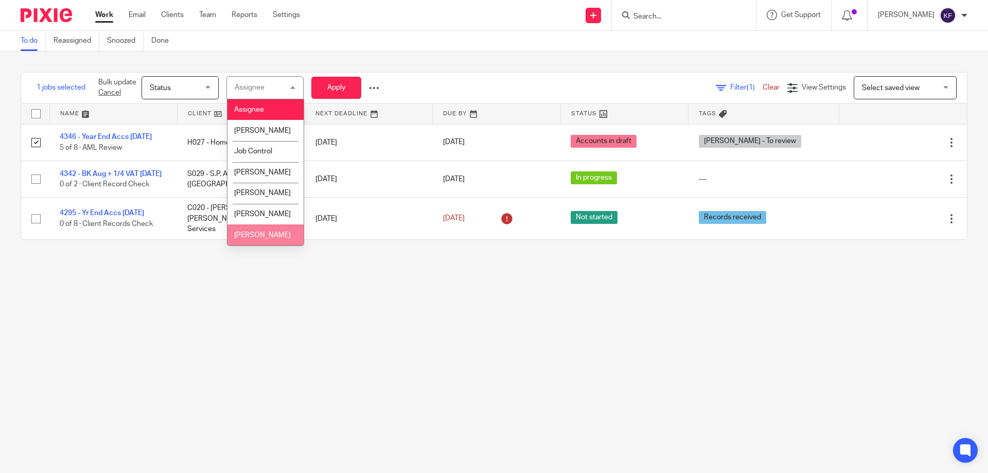
click at [265, 239] on li "[PERSON_NAME]" at bounding box center [265, 234] width 76 height 21
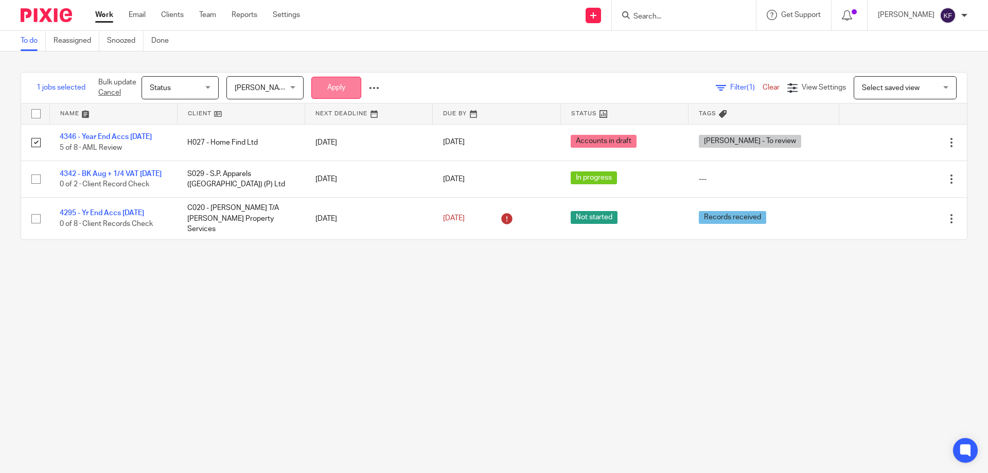
click at [342, 83] on button "Apply" at bounding box center [336, 88] width 50 height 22
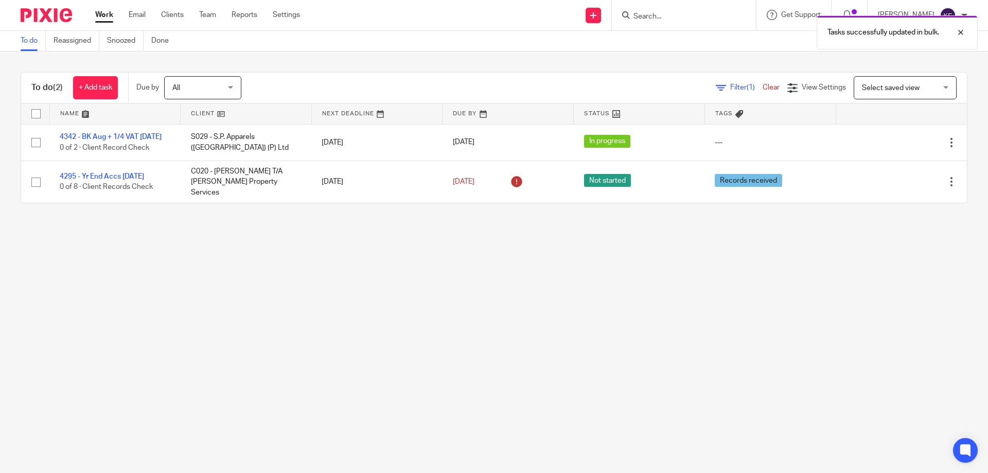
click at [574, 304] on main "To do Reassigned Snoozed Done To do (2) + Add task Due by All All [DATE] [DATE]…" at bounding box center [494, 236] width 988 height 473
